Goal: Transaction & Acquisition: Purchase product/service

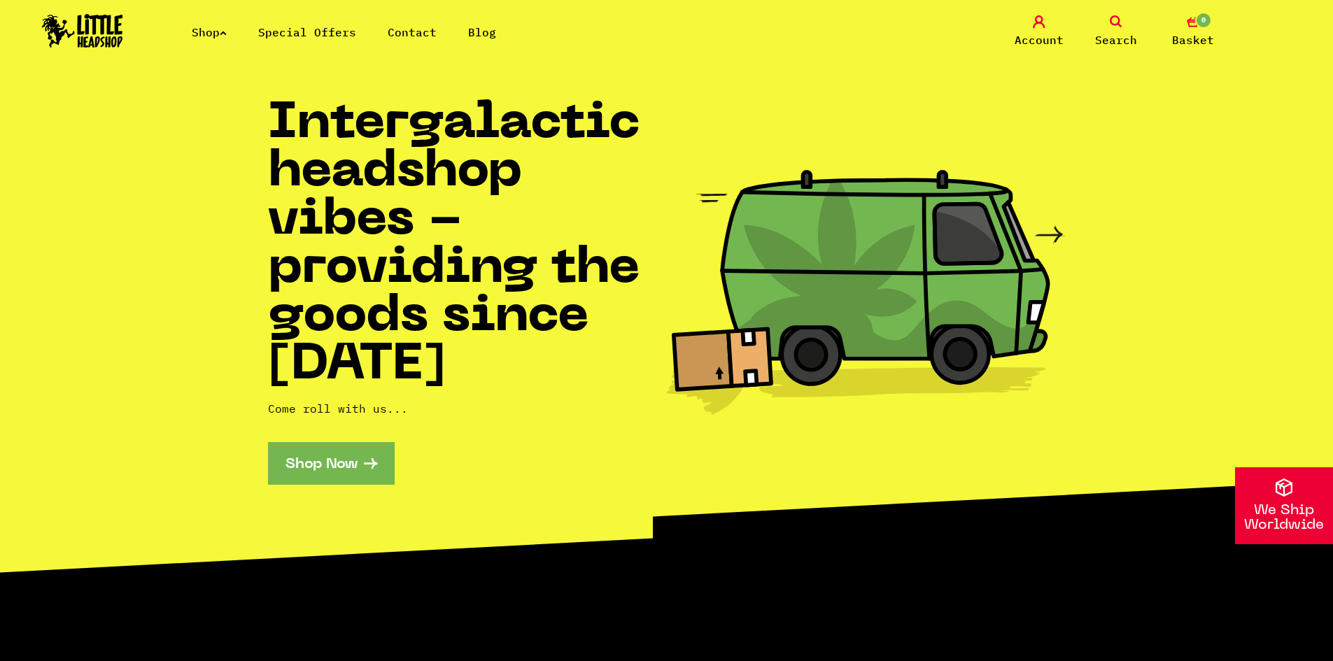
click at [1137, 20] on link "Search" at bounding box center [1116, 31] width 70 height 33
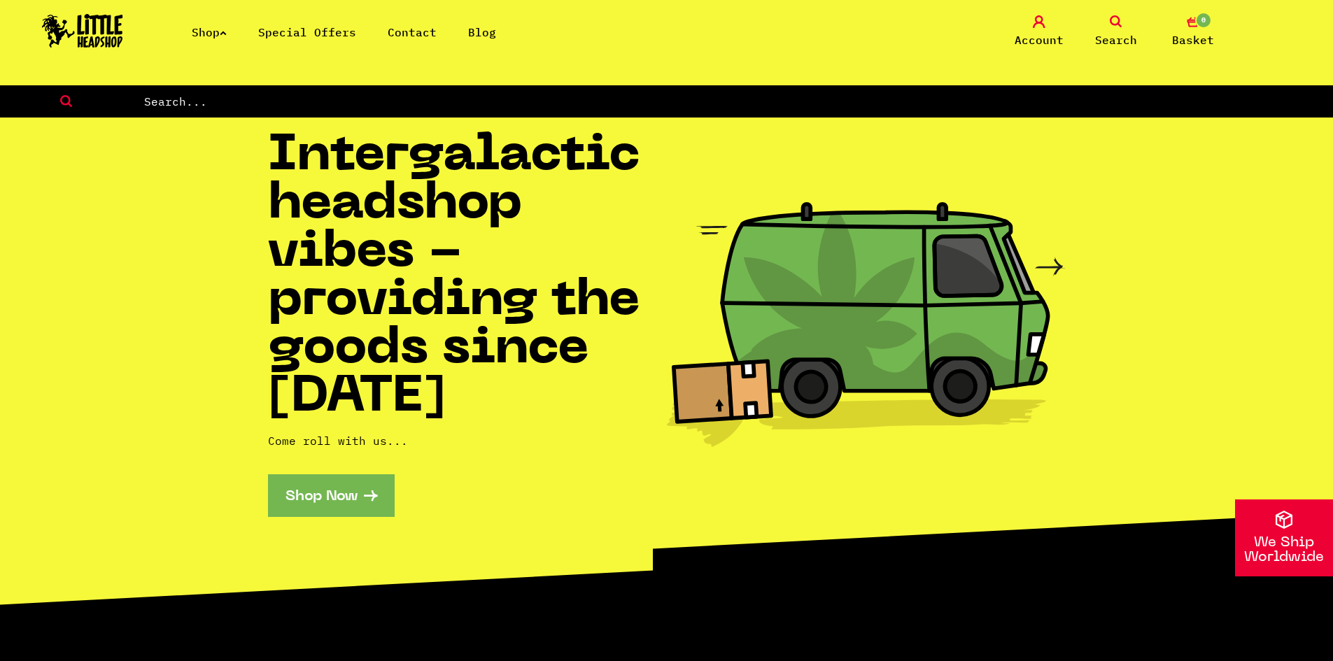
scroll to position [578, 0]
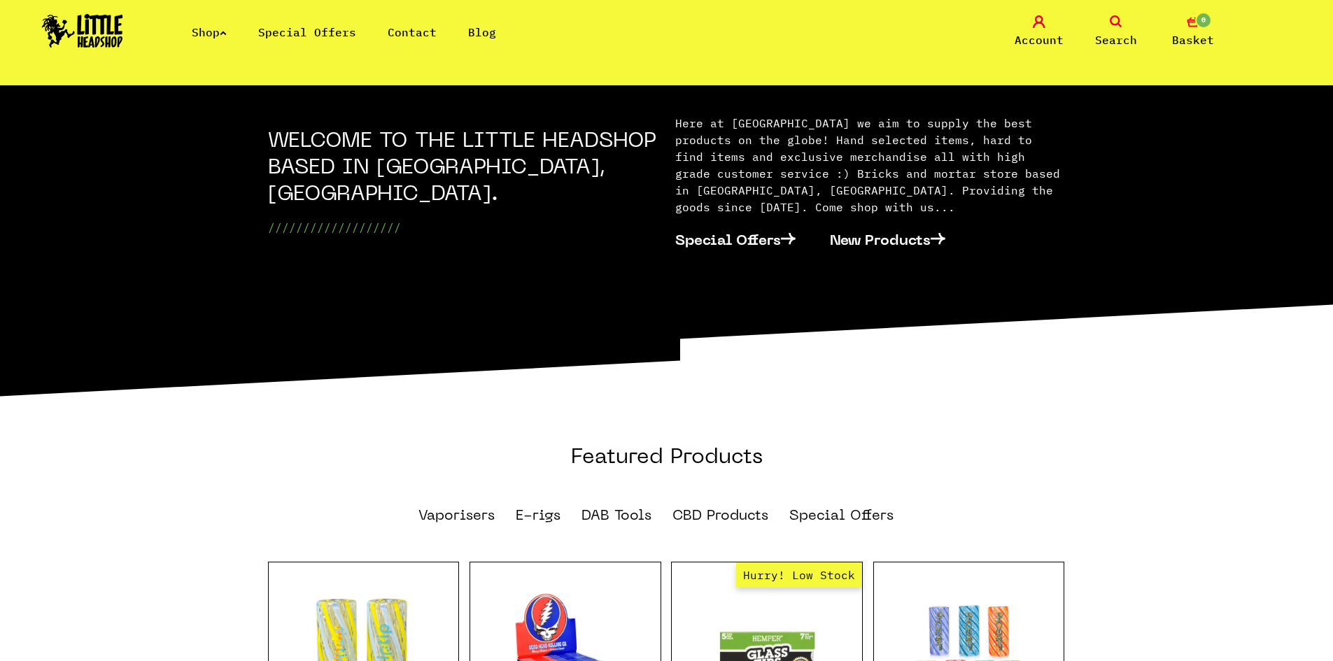
click at [1137, 20] on link "Search" at bounding box center [1116, 31] width 70 height 33
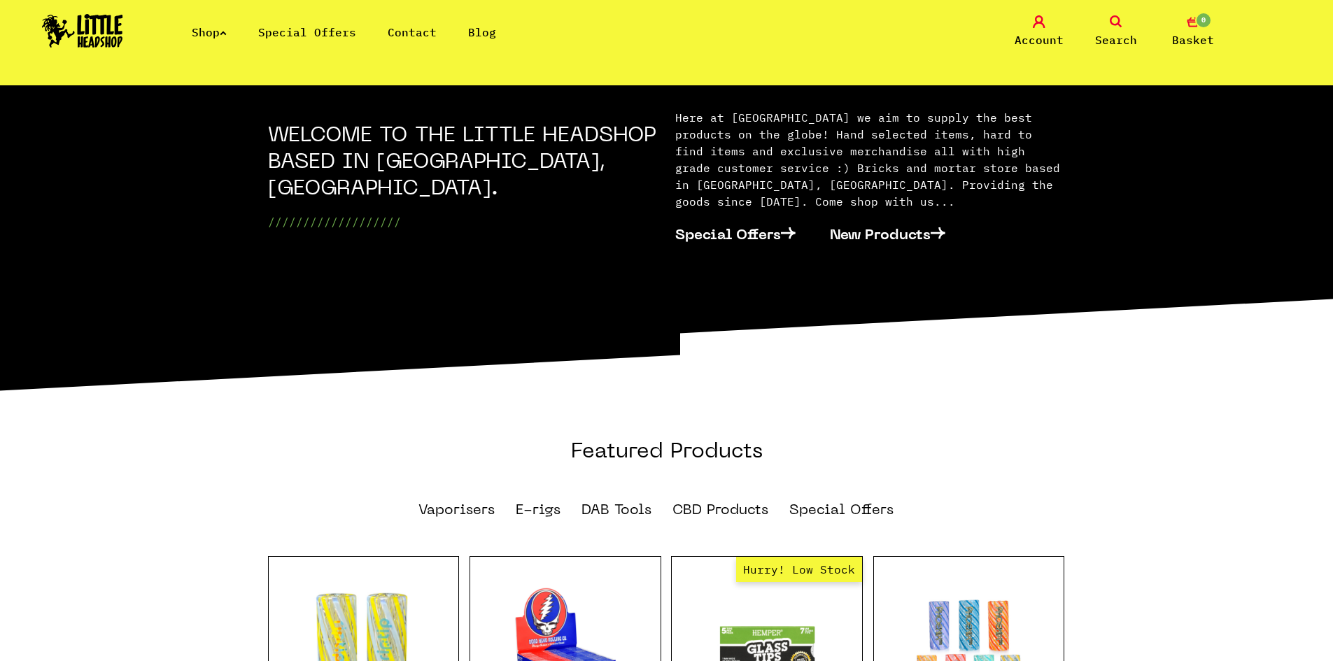
scroll to position [546, 0]
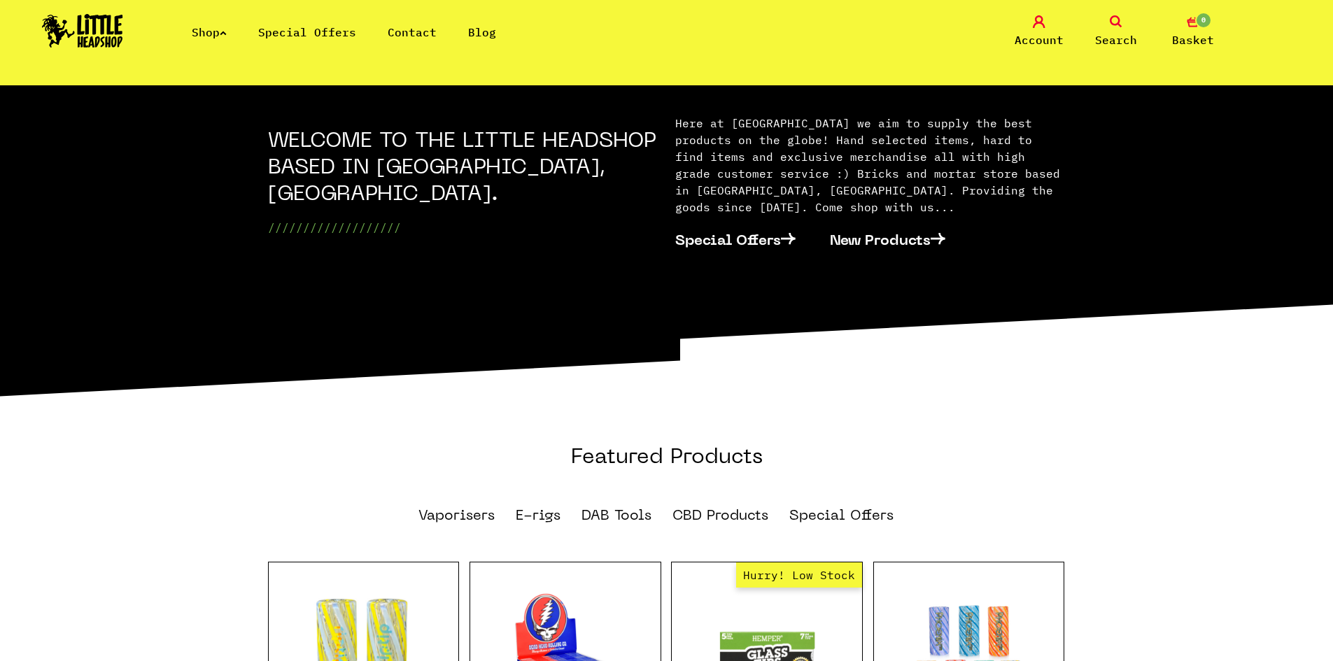
click at [1116, 16] on icon at bounding box center [1115, 21] width 13 height 13
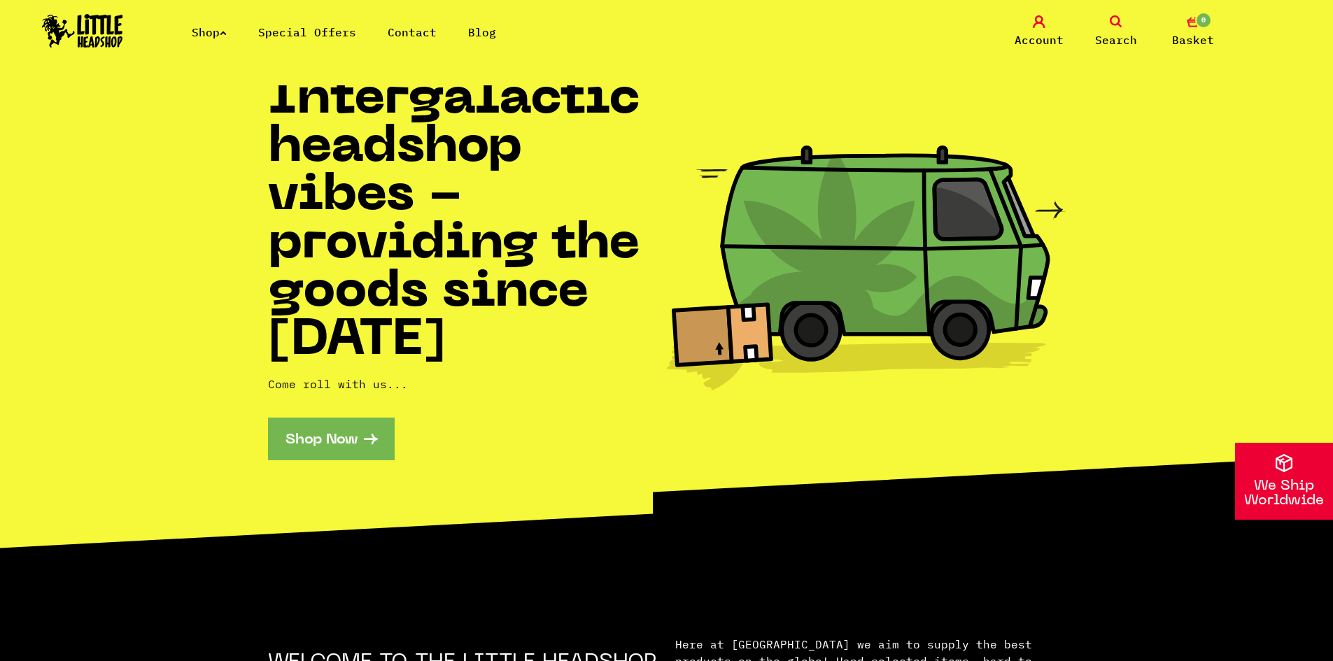
scroll to position [0, 0]
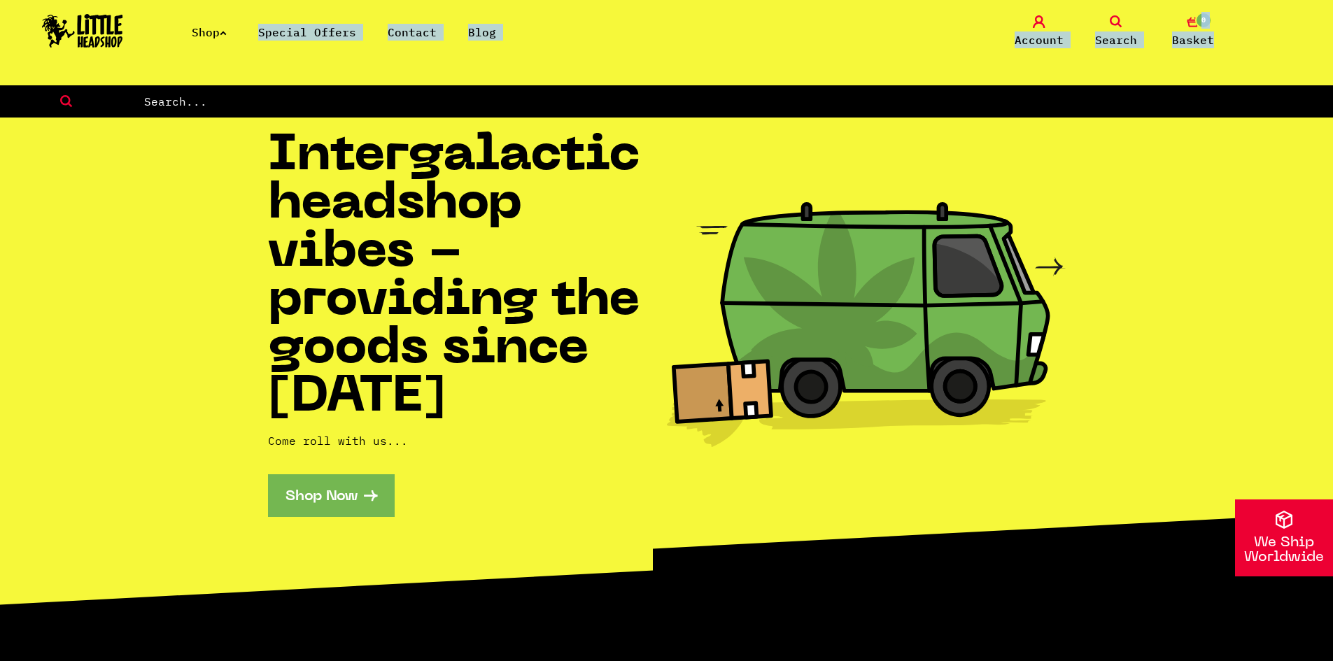
click at [253, 86] on header "Shop Special Offers Contact Blog Account Search 0 Basket Categories Shop All Br…" at bounding box center [666, 59] width 1333 height 118
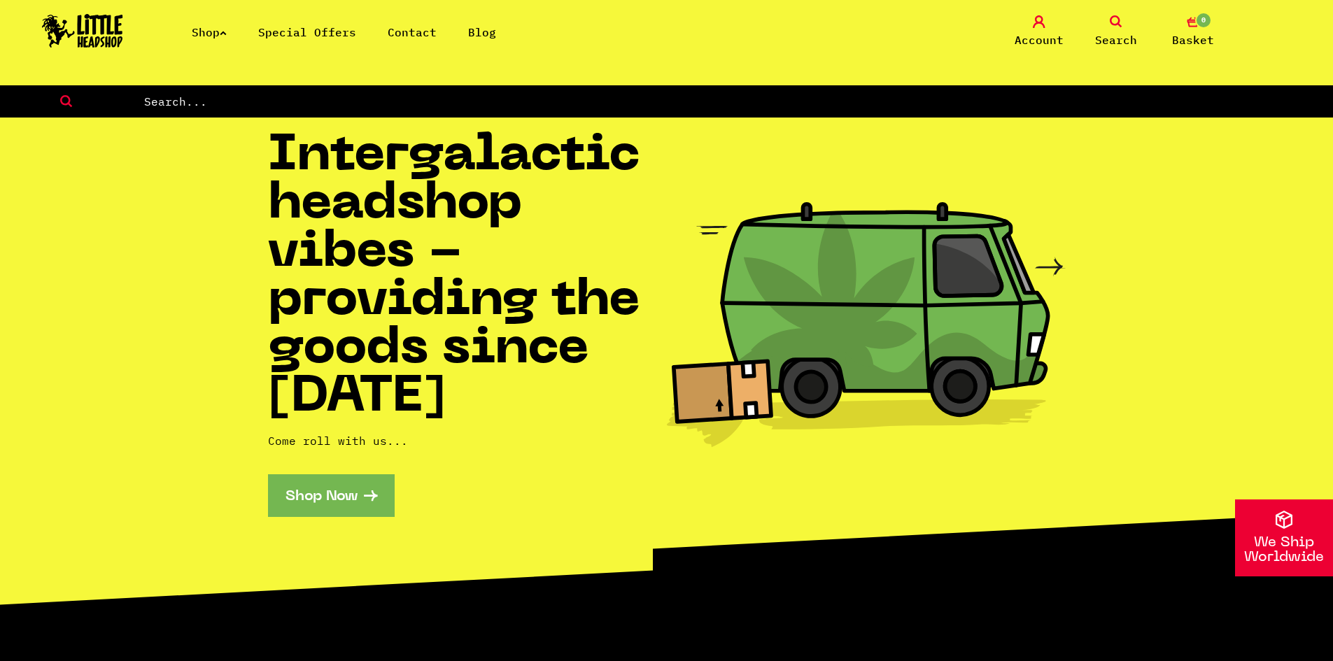
click at [243, 102] on input "text" at bounding box center [738, 101] width 1190 height 18
type input "puffco topper"
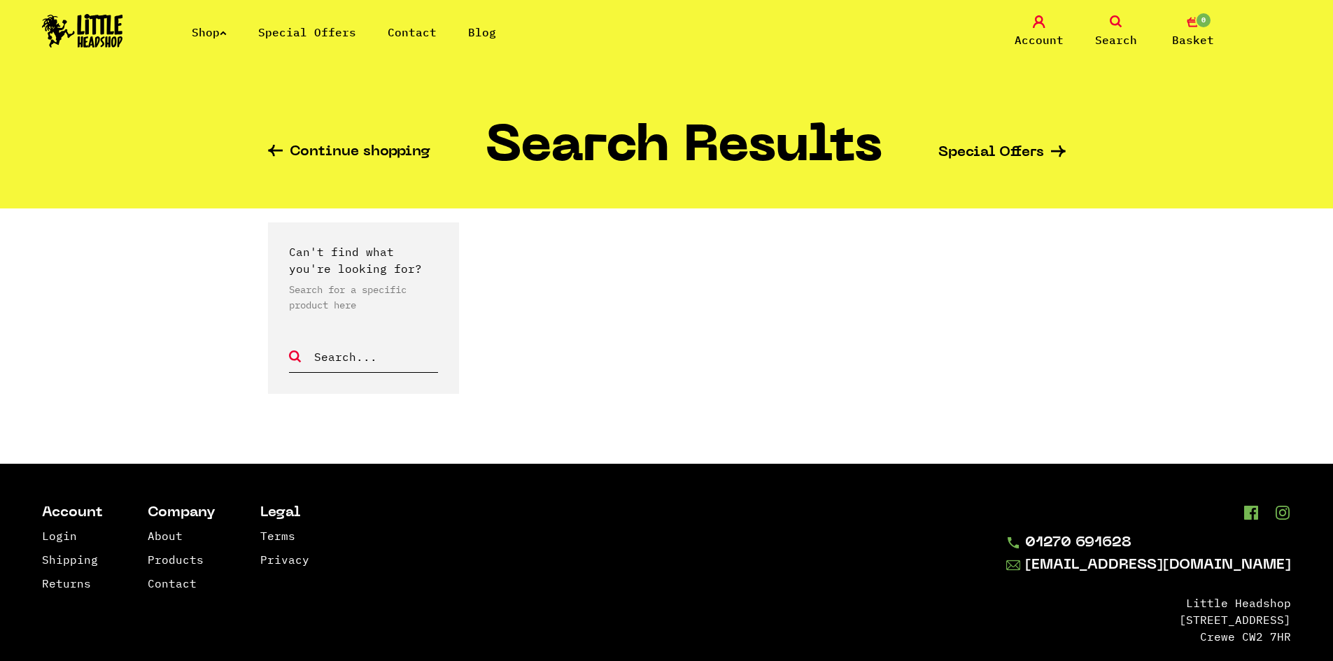
click at [280, 148] on icon at bounding box center [275, 151] width 15 height 12
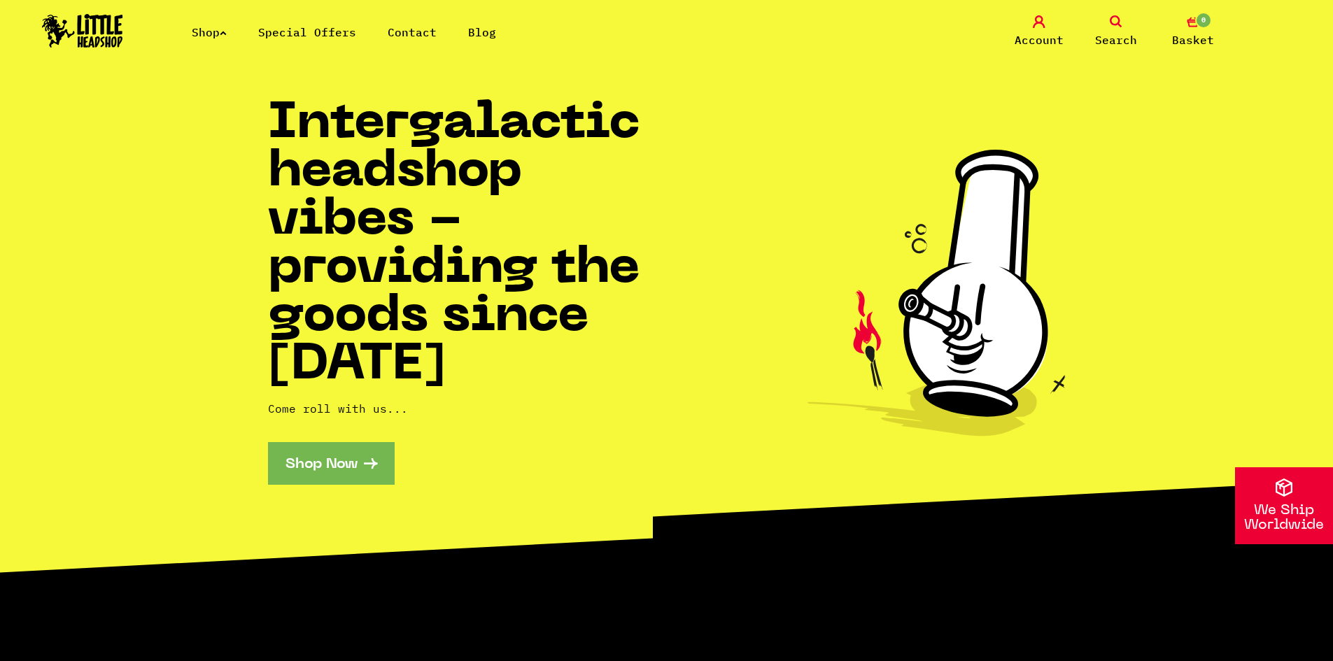
click at [213, 35] on link "Shop" at bounding box center [209, 32] width 35 height 14
